Goal: Task Accomplishment & Management: Manage account settings

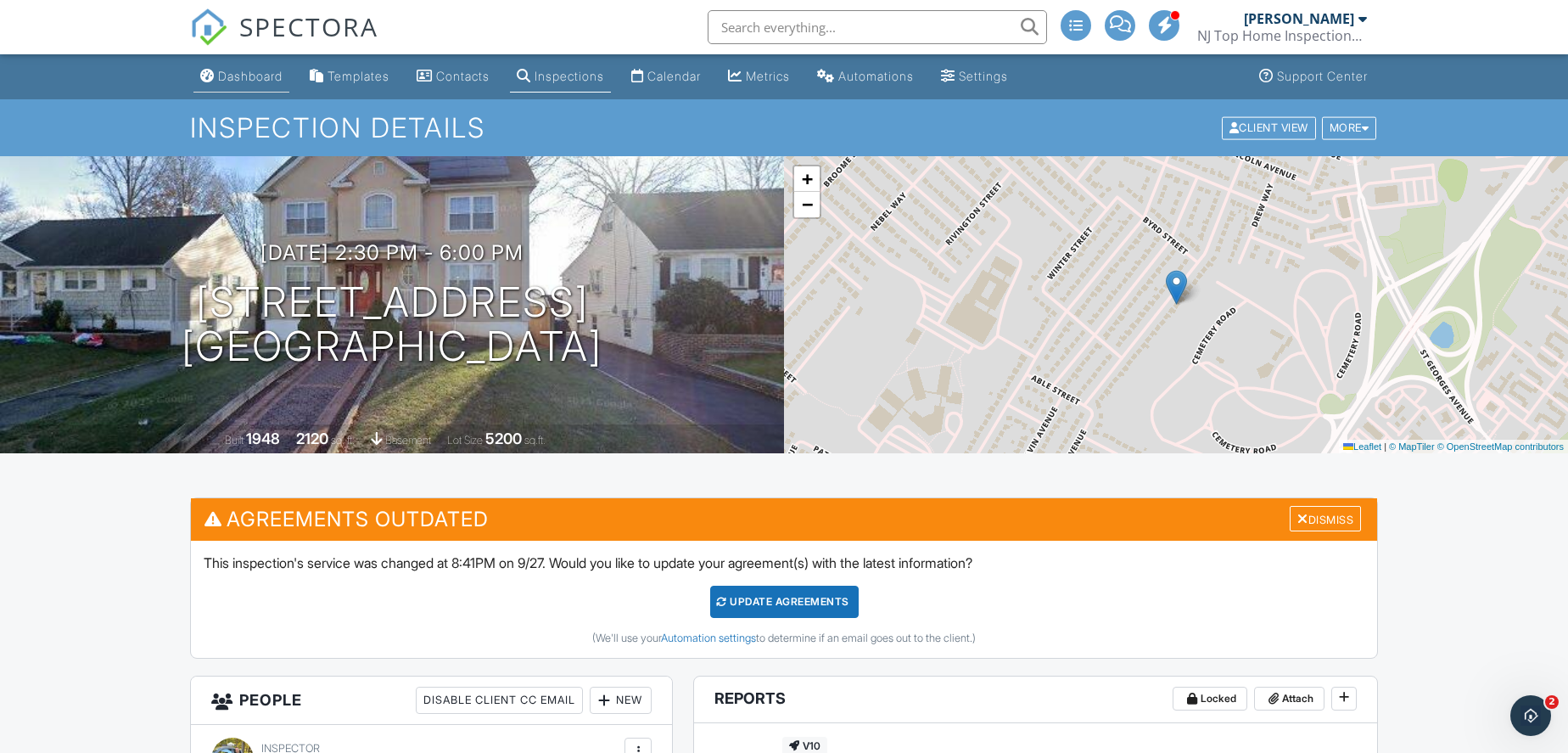
click at [258, 68] on div "Dashboard" at bounding box center [250, 76] width 65 height 15
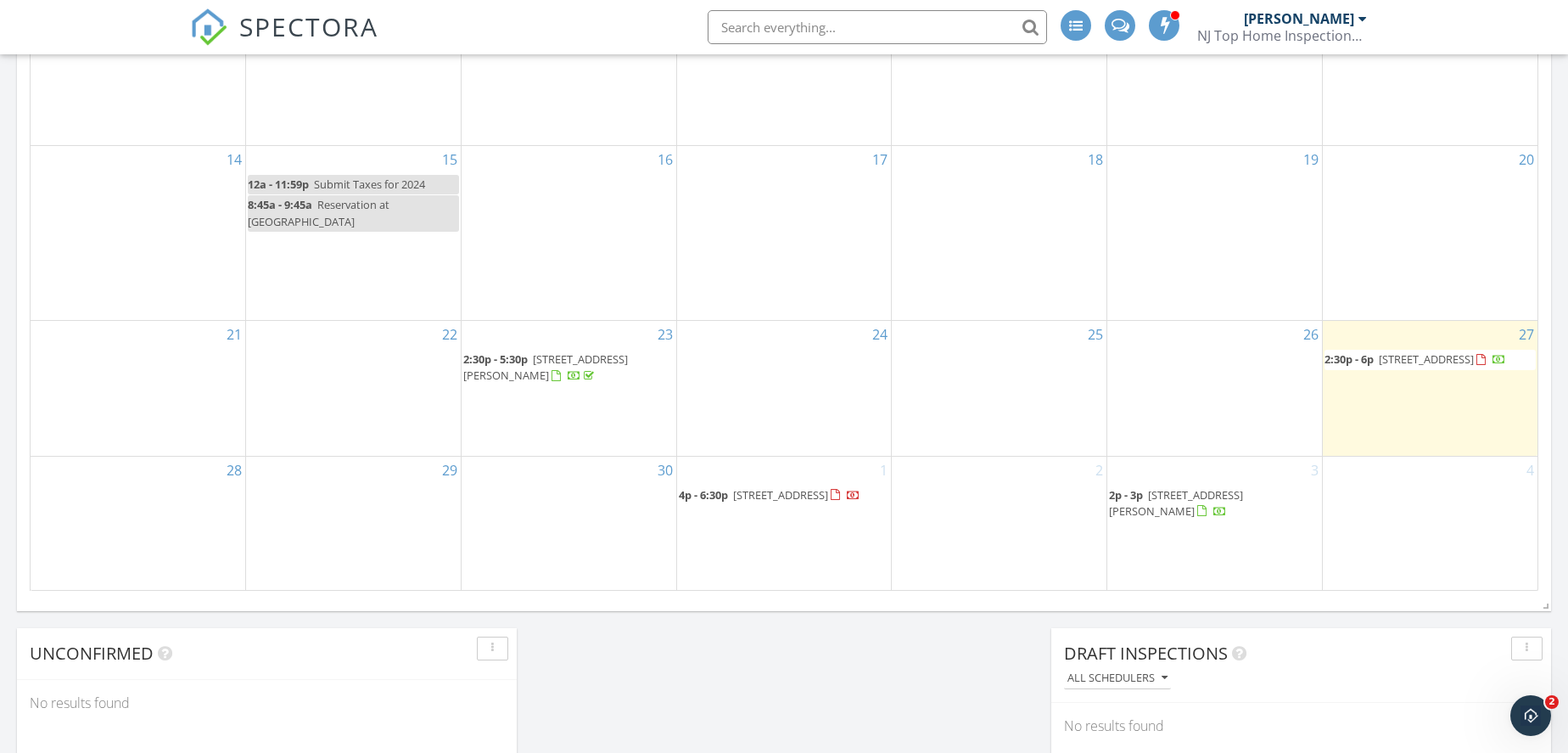
scroll to position [1153, 0]
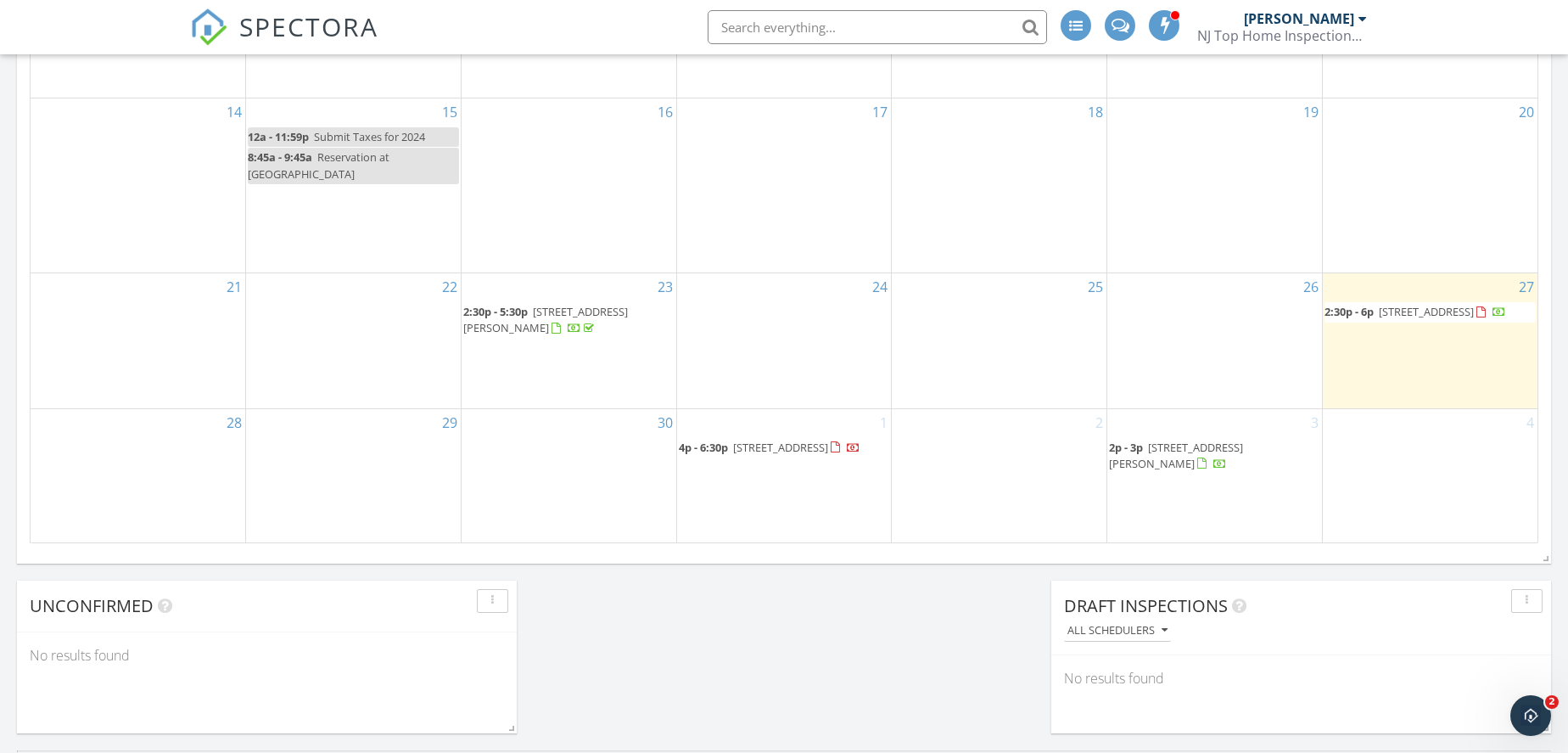
click at [1388, 319] on span "119 Bedford ave, Woodbridge Township 08830" at bounding box center [1426, 311] width 95 height 16
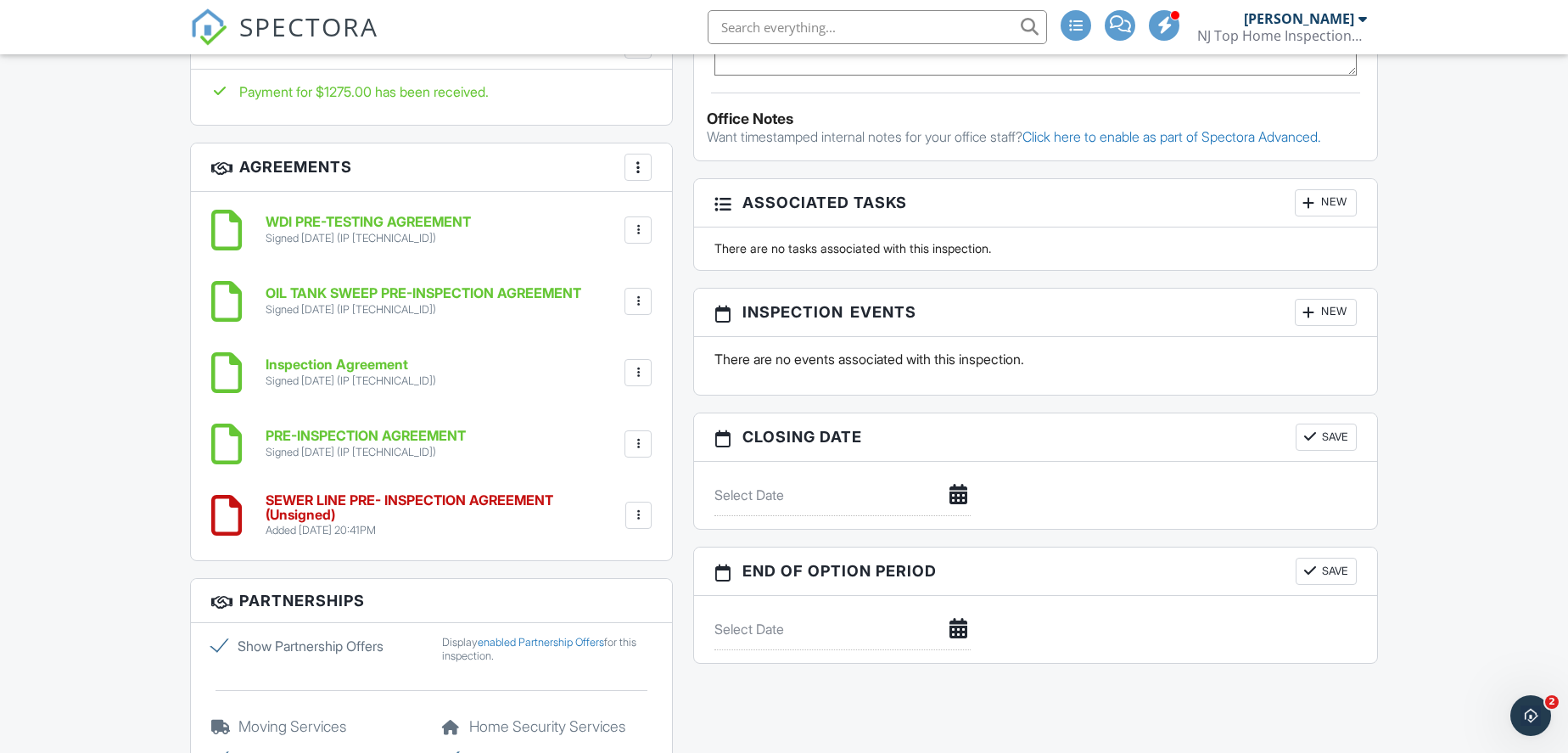
click at [640, 508] on div at bounding box center [638, 515] width 17 height 17
click at [1417, 528] on div "Dashboard Templates Contacts Inspections Calendar Metrics Automations Settings …" at bounding box center [784, 455] width 1568 height 3693
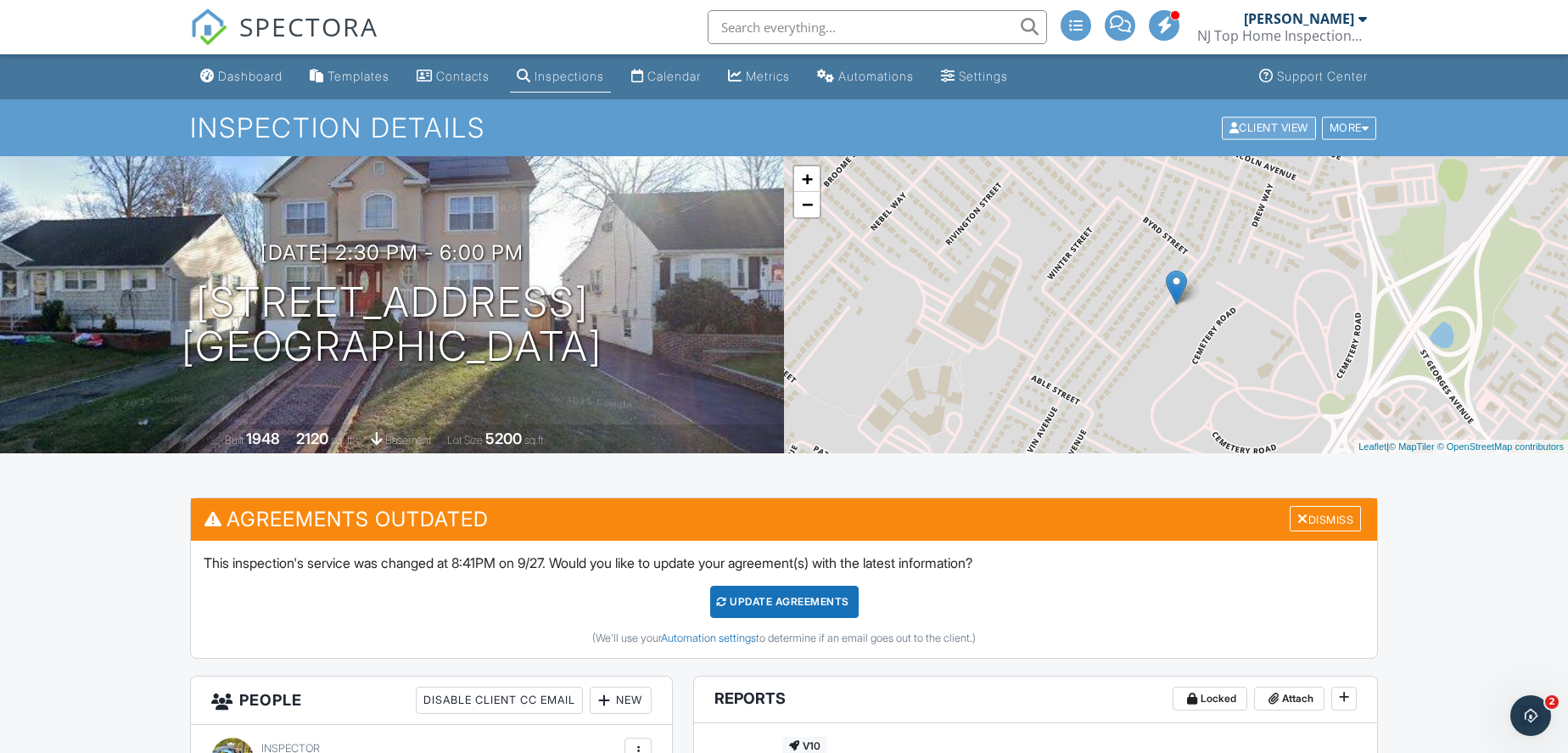
click at [1280, 139] on div "Client View" at bounding box center [1269, 128] width 94 height 23
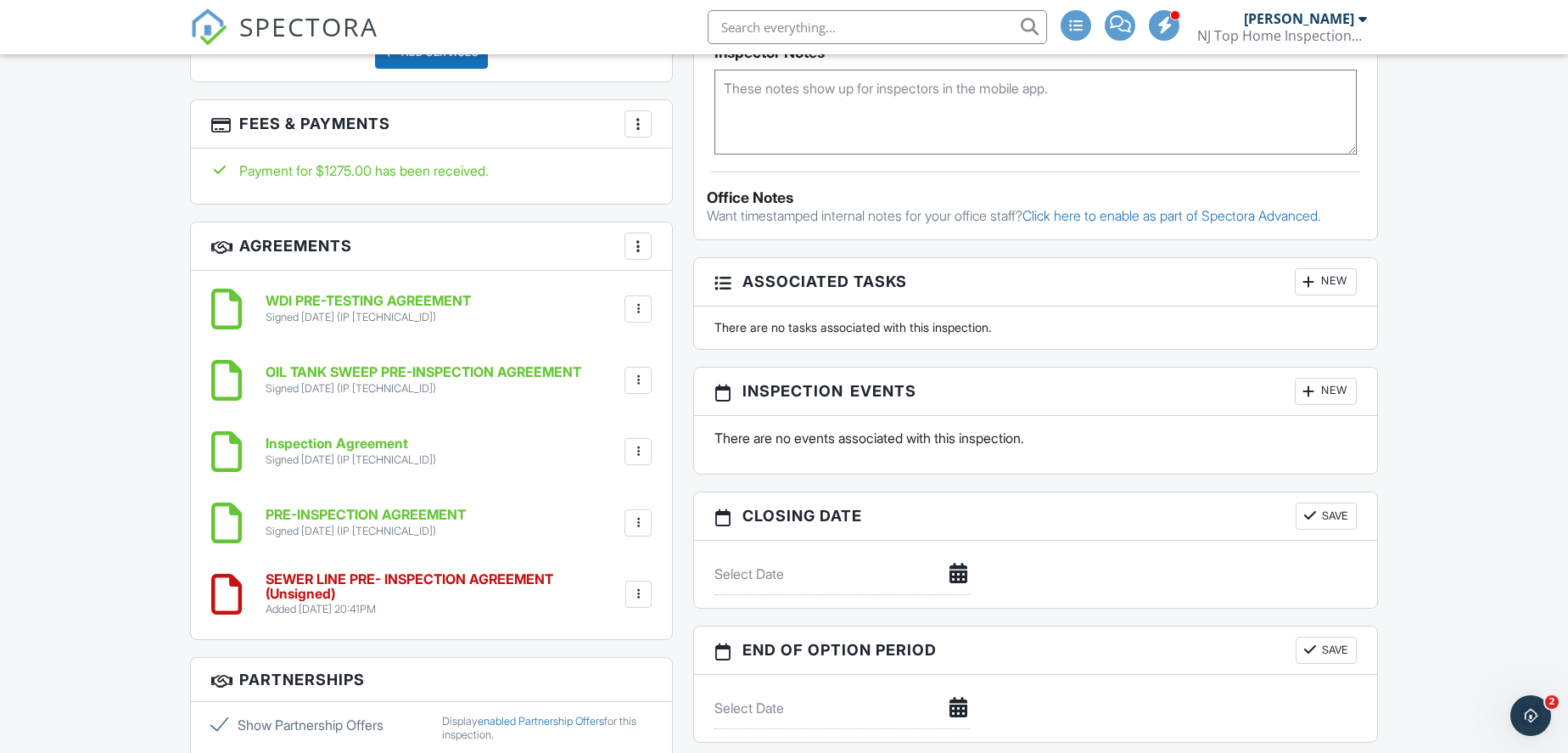
scroll to position [1465, 0]
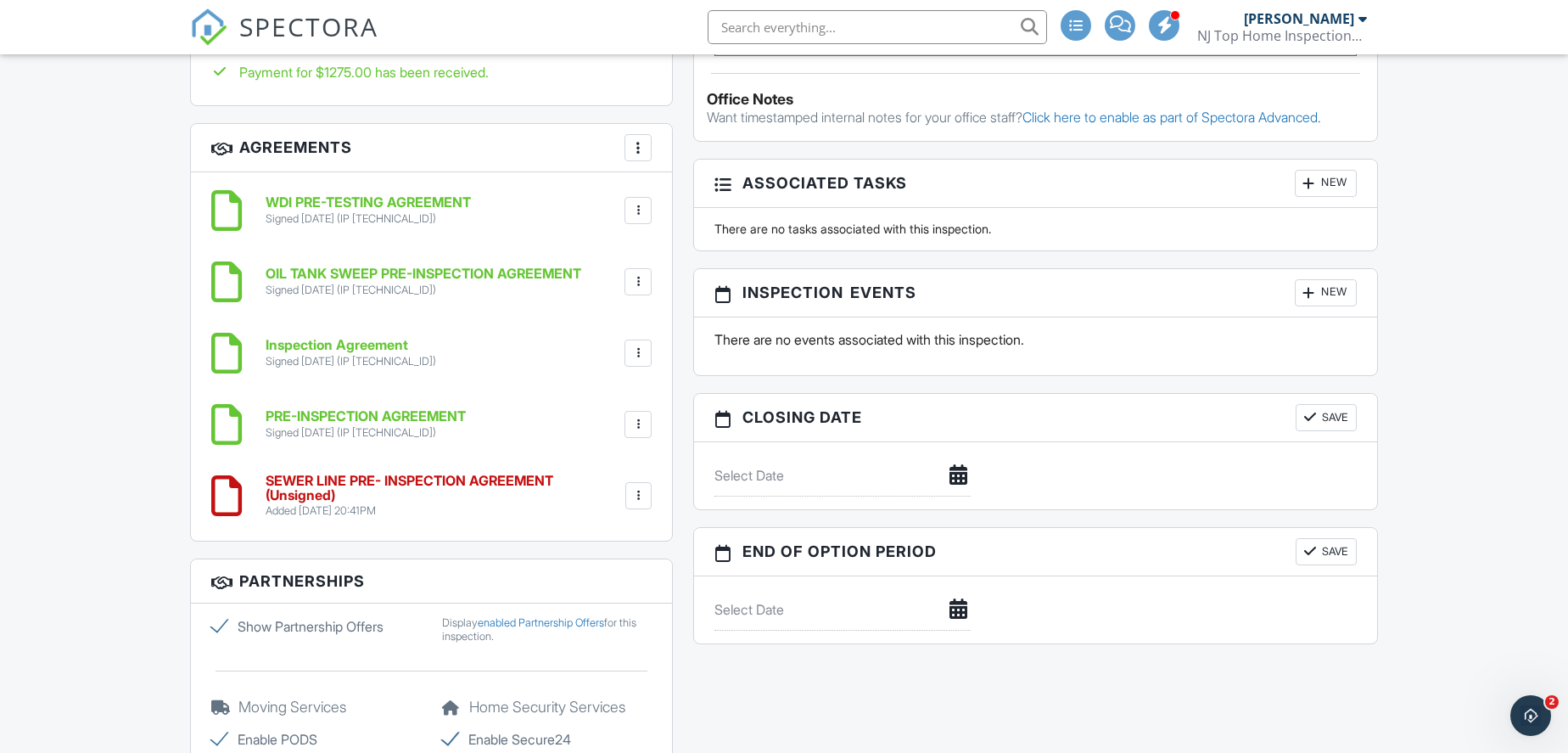
click at [645, 487] on div at bounding box center [638, 495] width 17 height 17
click at [514, 491] on h6 "SEWER LINE PRE- INSPECTION AGREEMENT (Unsigned)" at bounding box center [444, 489] width 356 height 30
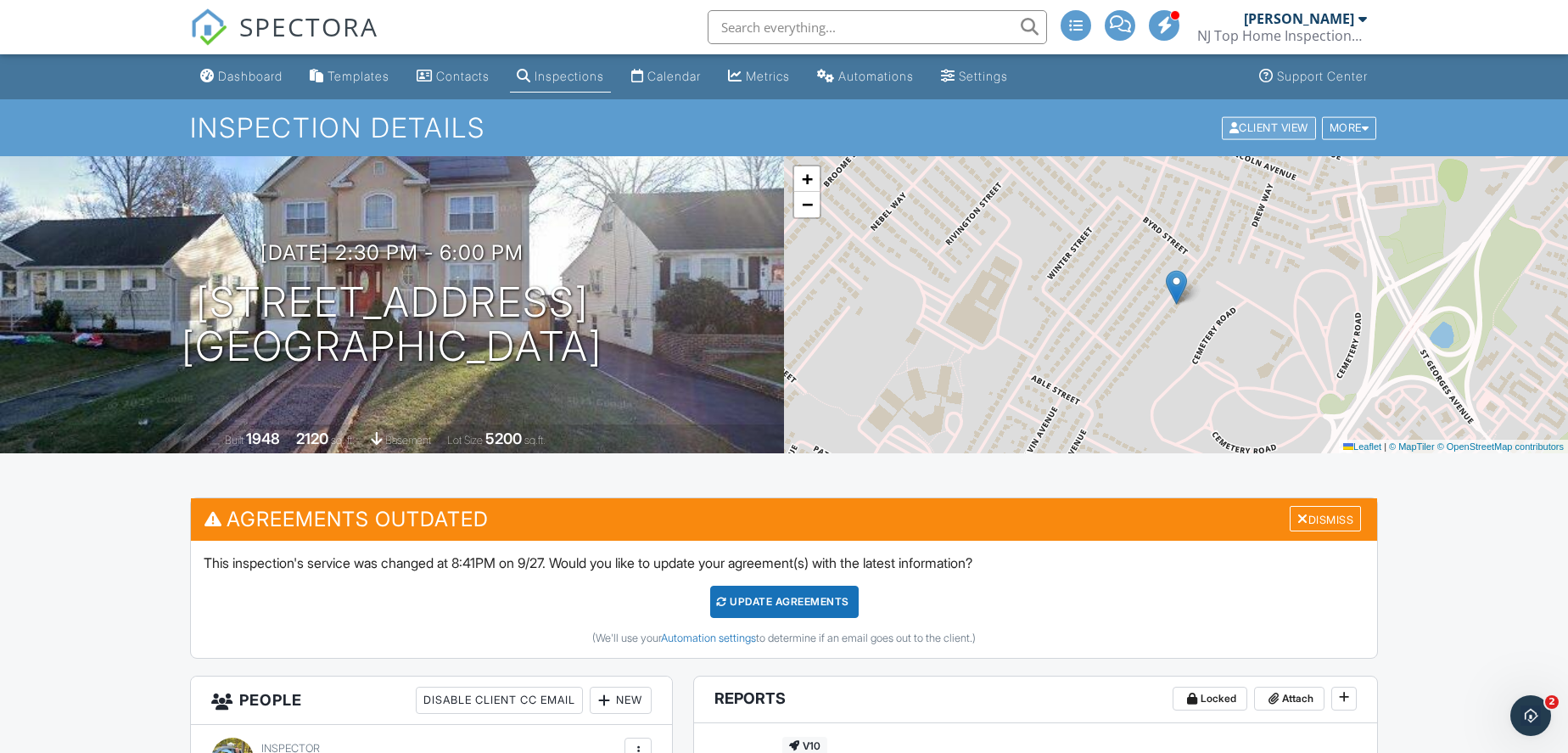
click at [1256, 135] on div "Client View" at bounding box center [1269, 128] width 94 height 23
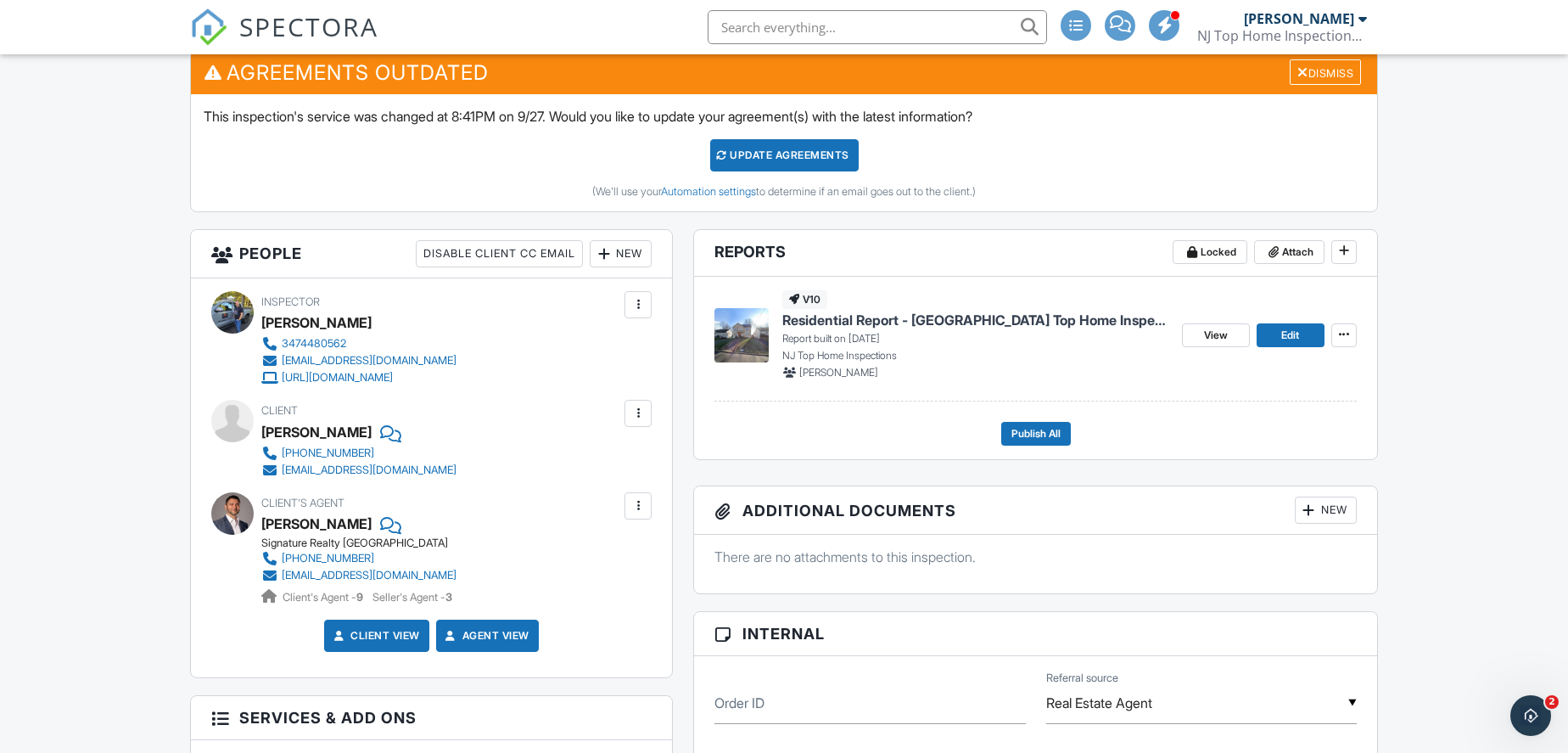
scroll to position [463, 0]
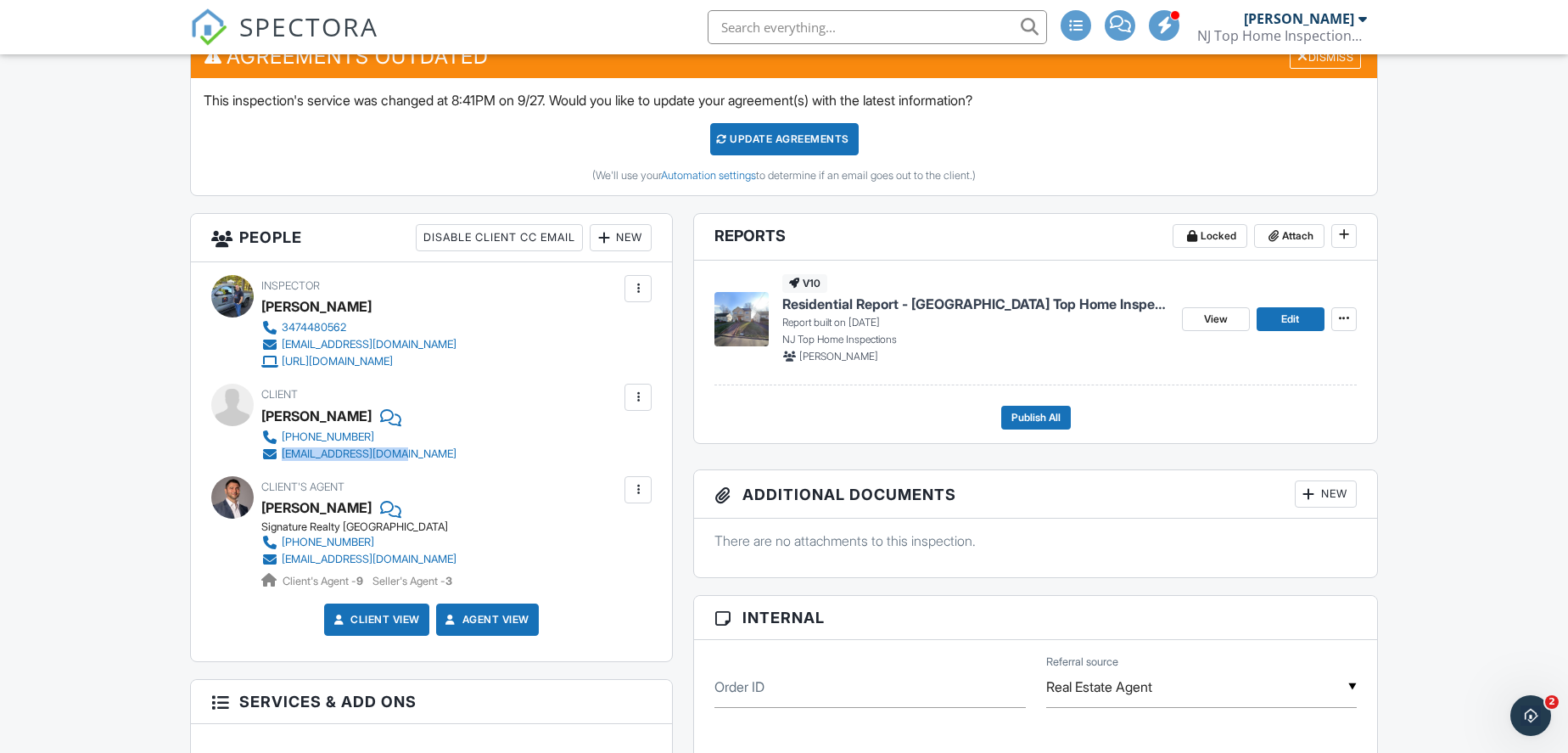
drag, startPoint x: 404, startPoint y: 455, endPoint x: 273, endPoint y: 456, distance: 131.0
click at [273, 456] on div "201-284-1575 loop.sumit@gmail.com" at bounding box center [366, 445] width 209 height 34
copy link "loop.sumit@gmail.com"
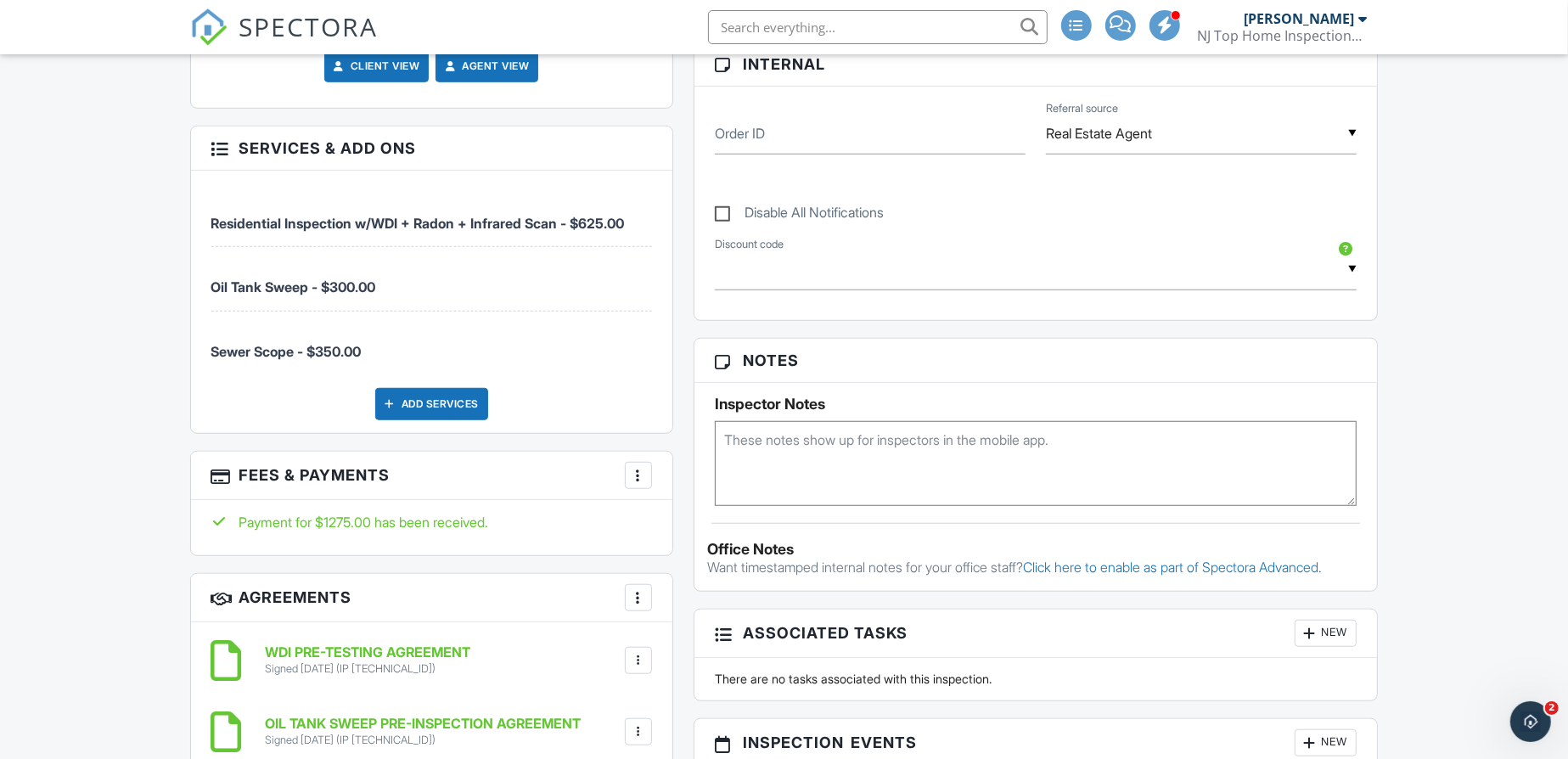
scroll to position [1003, 0]
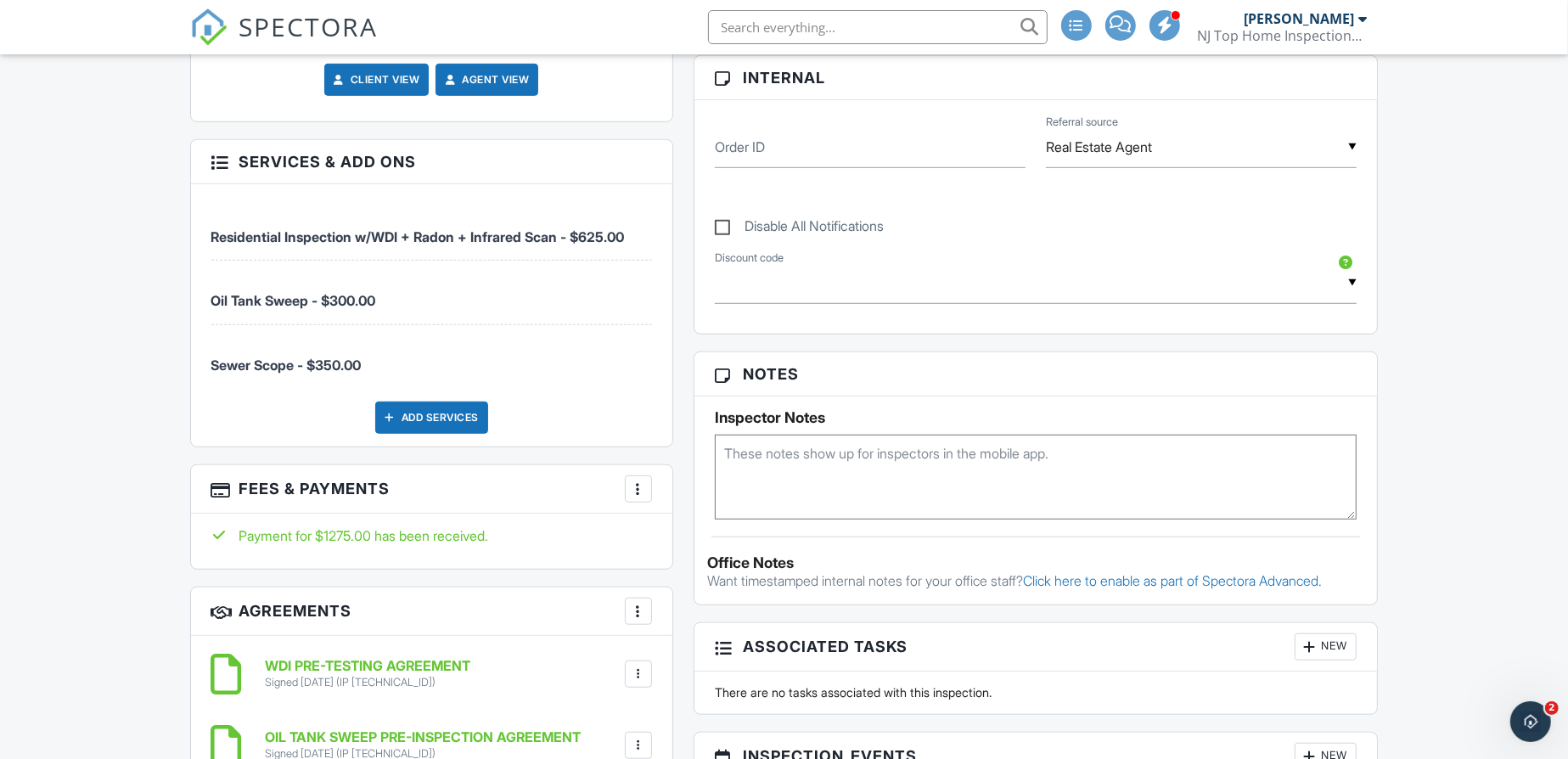
click at [262, 17] on span "SPECTORA" at bounding box center [309, 26] width 140 height 36
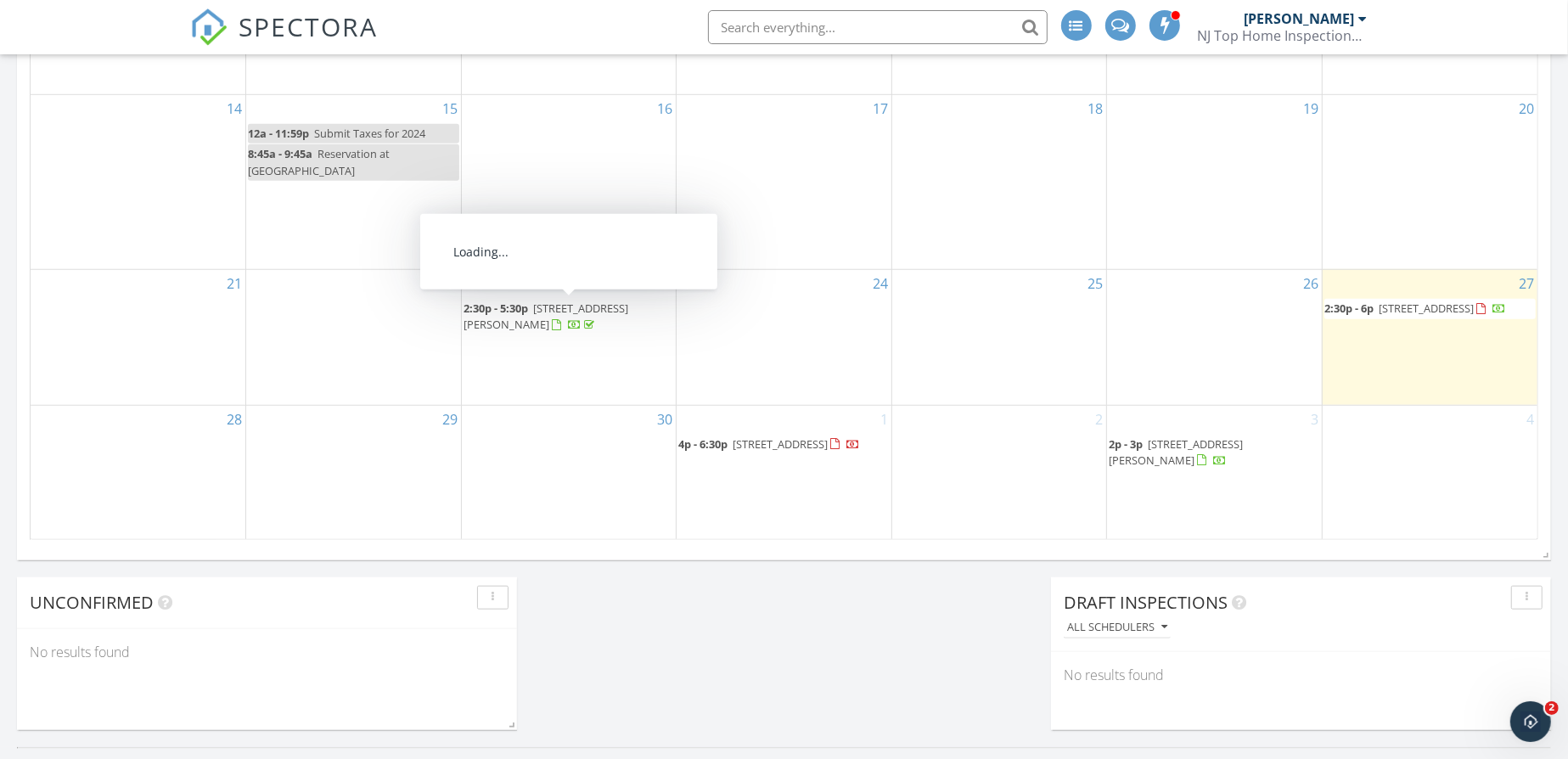
scroll to position [1029, 0]
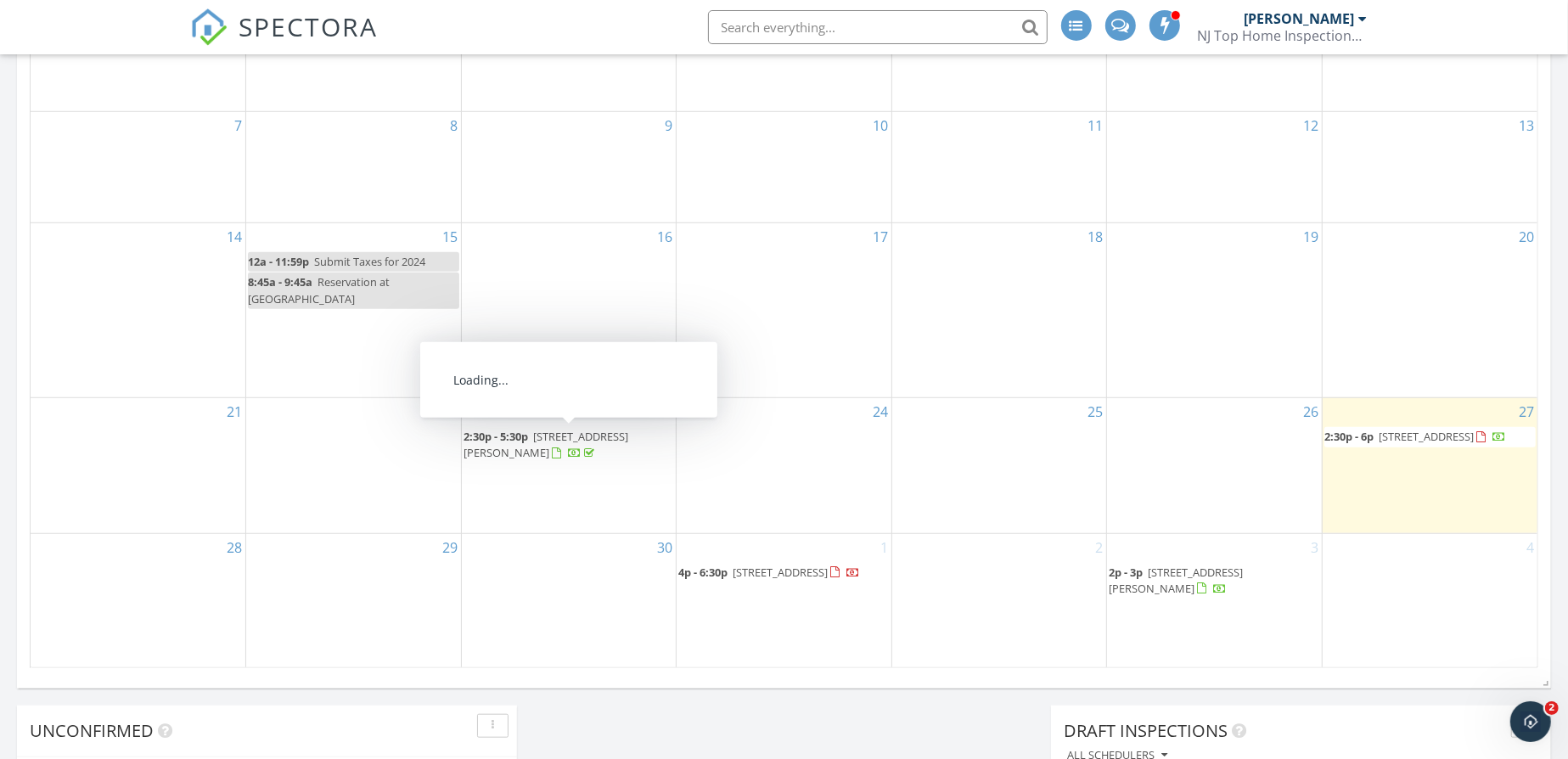
click at [574, 439] on span "[STREET_ADDRESS][PERSON_NAME]" at bounding box center [546, 445] width 164 height 31
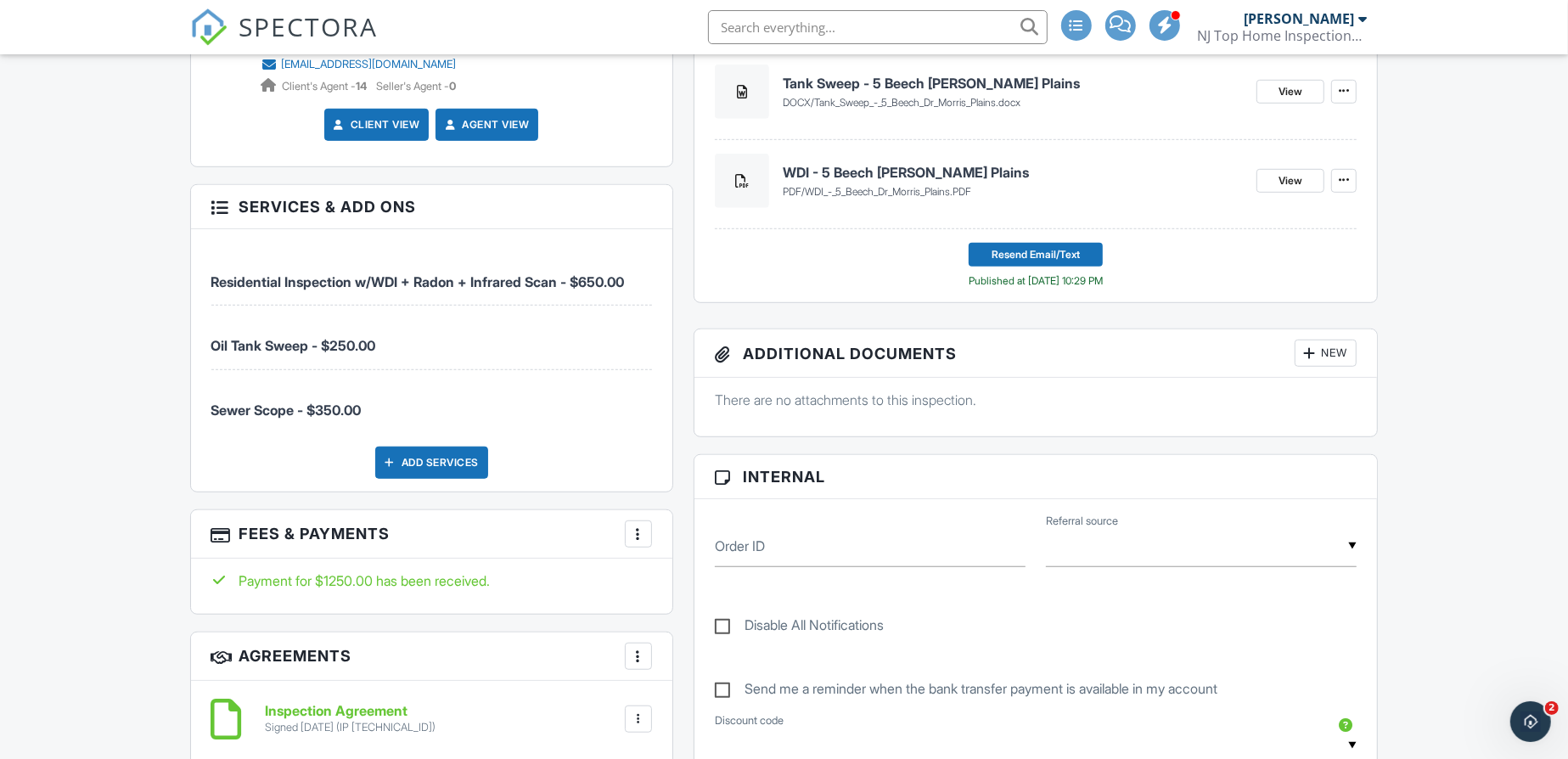
scroll to position [1003, 0]
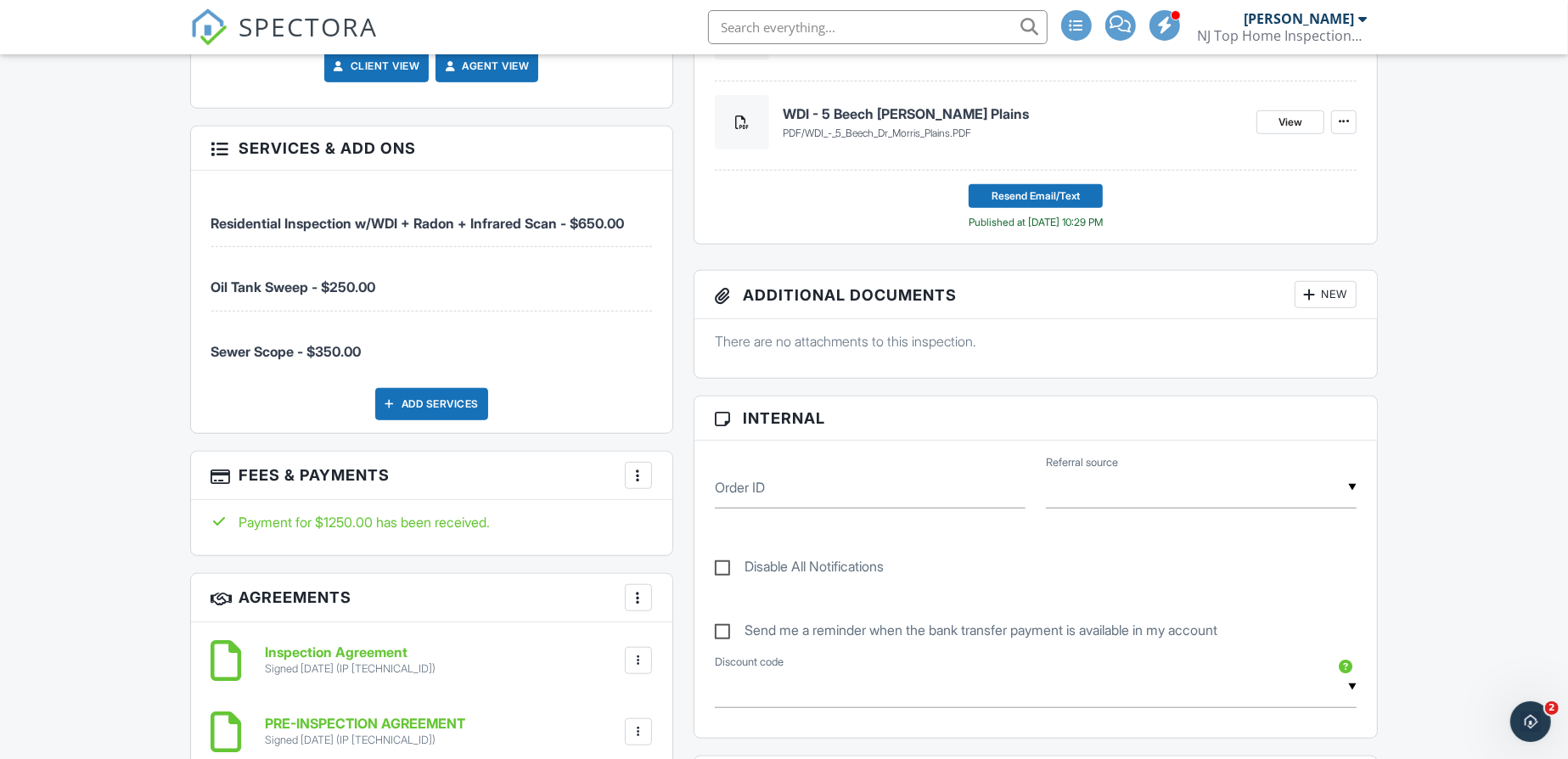
click at [313, 39] on span "SPECTORA" at bounding box center [309, 26] width 140 height 36
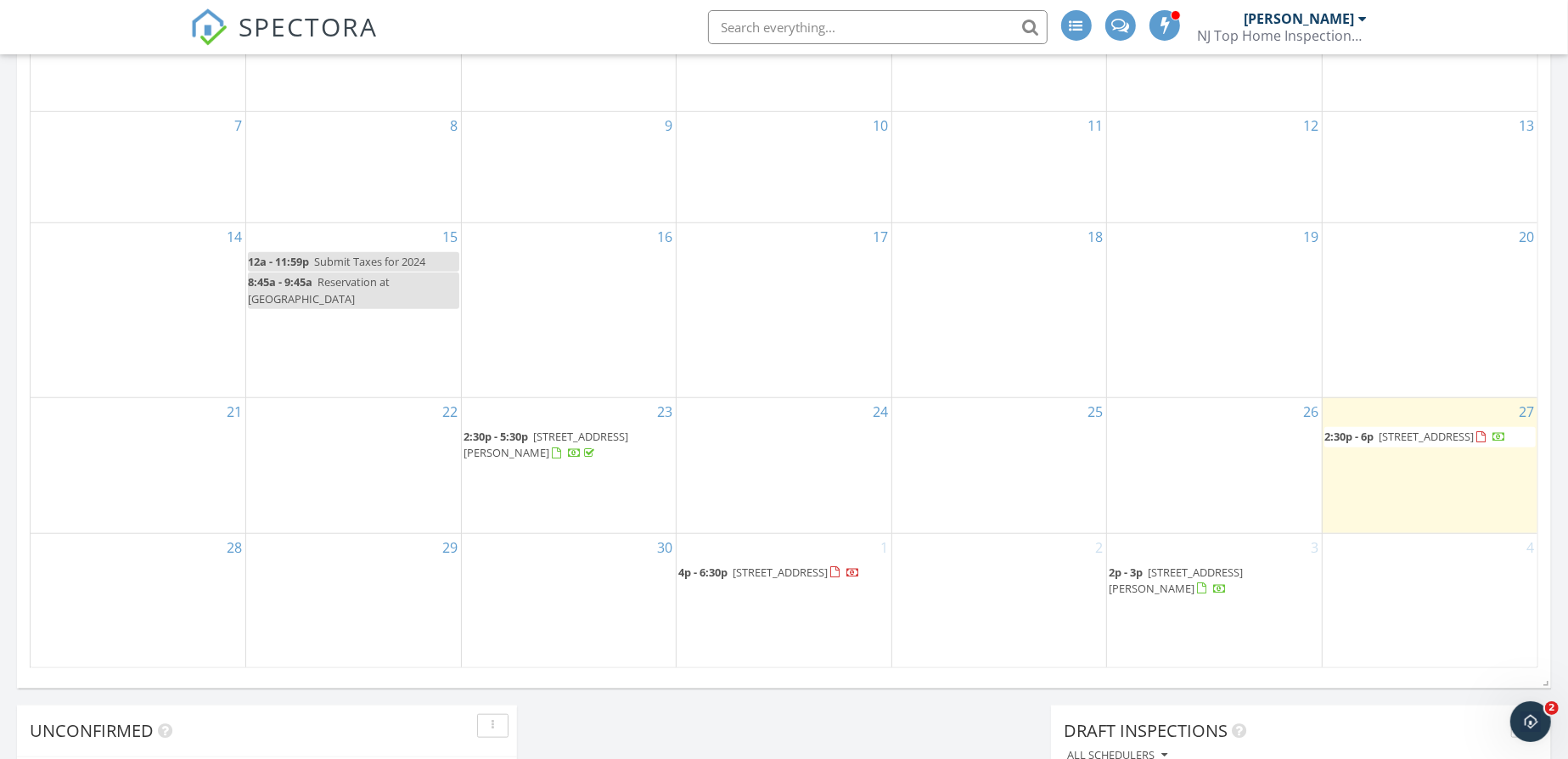
scroll to position [1029, 0]
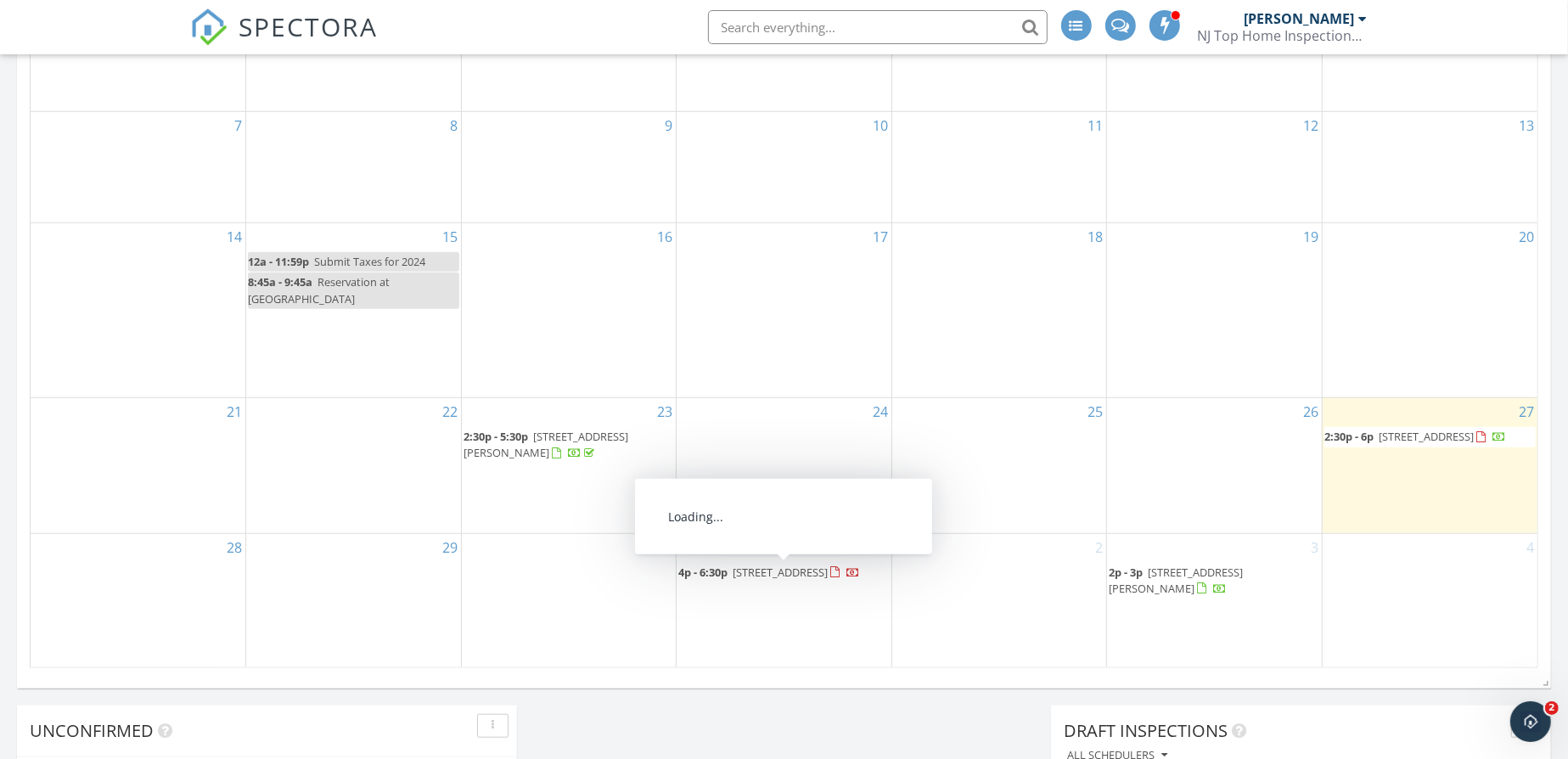
drag, startPoint x: 778, startPoint y: 569, endPoint x: 776, endPoint y: 579, distance: 10.2
click at [776, 579] on span "4p - 6:30p 16 Woodland Rd, Bernardsville 07924" at bounding box center [769, 573] width 182 height 17
